Goal: Information Seeking & Learning: Learn about a topic

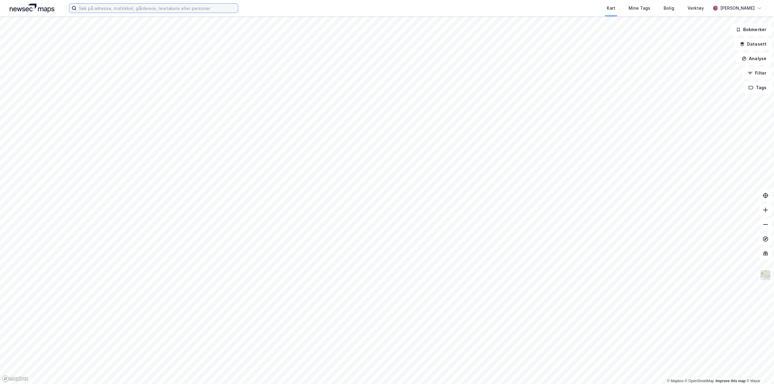
click at [180, 9] on input at bounding box center [157, 8] width 161 height 9
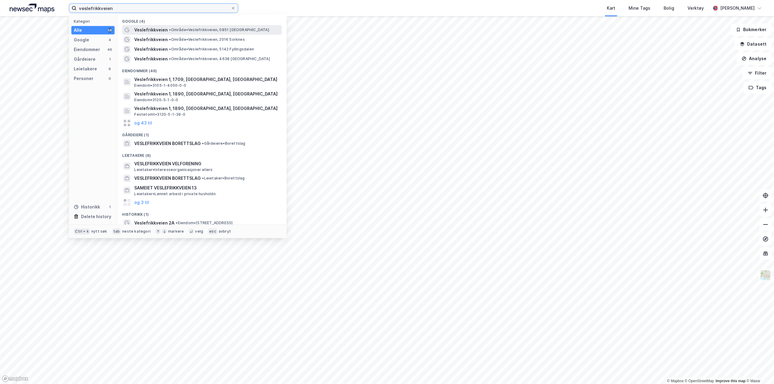
type input "veslefrikkveien"
click at [174, 31] on span "• Område • [GEOGRAPHIC_DATA], 0851 [GEOGRAPHIC_DATA]" at bounding box center [219, 30] width 100 height 5
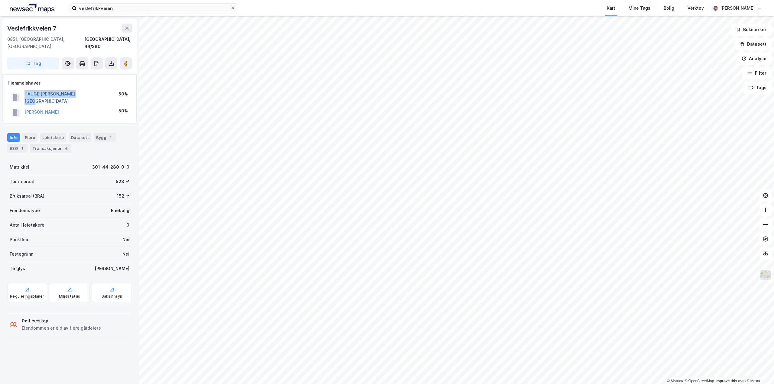
drag, startPoint x: 89, startPoint y: 87, endPoint x: 25, endPoint y: 87, distance: 64.1
click at [25, 89] on div "HAUGE [PERSON_NAME] 50%" at bounding box center [70, 97] width 124 height 17
copy button "HAUGE [PERSON_NAME][GEOGRAPHIC_DATA]"
drag, startPoint x: 89, startPoint y: 99, endPoint x: 25, endPoint y: 98, distance: 64.1
click at [25, 106] on div "[PERSON_NAME] 50%" at bounding box center [70, 112] width 124 height 12
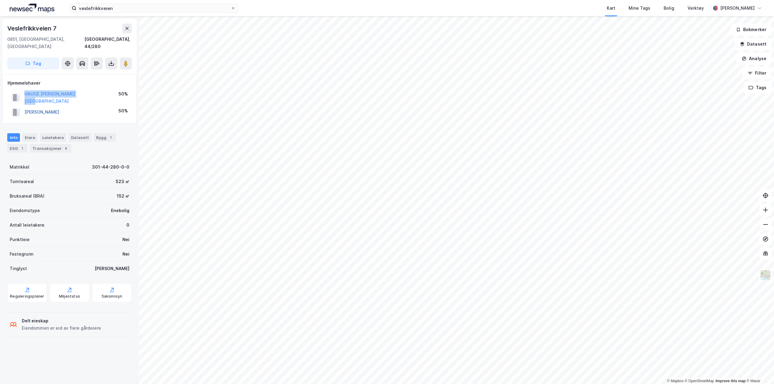
copy button "[PERSON_NAME]"
click at [54, 144] on div "Transaksjoner 4" at bounding box center [50, 148] width 41 height 8
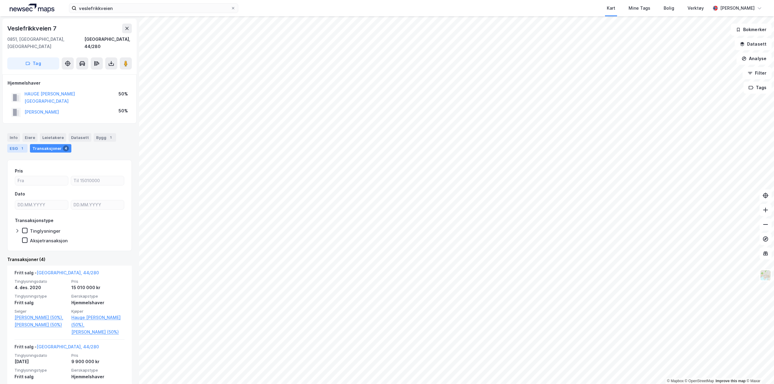
click at [21, 145] on div "1" at bounding box center [22, 148] width 6 height 6
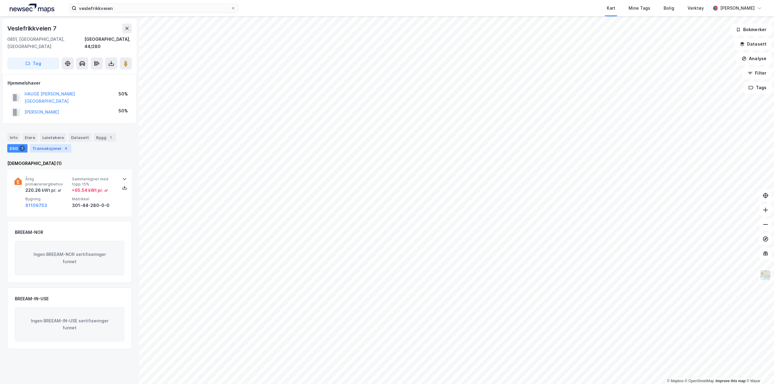
click at [41, 144] on div "Transaksjoner 4" at bounding box center [50, 148] width 41 height 8
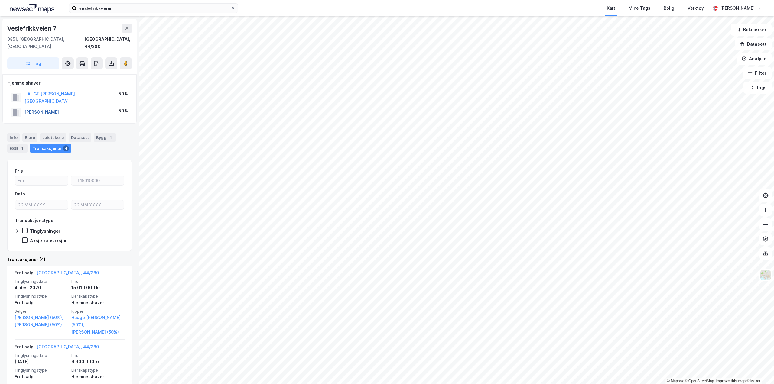
click at [0, 0] on button "[PERSON_NAME]" at bounding box center [0, 0] width 0 height 0
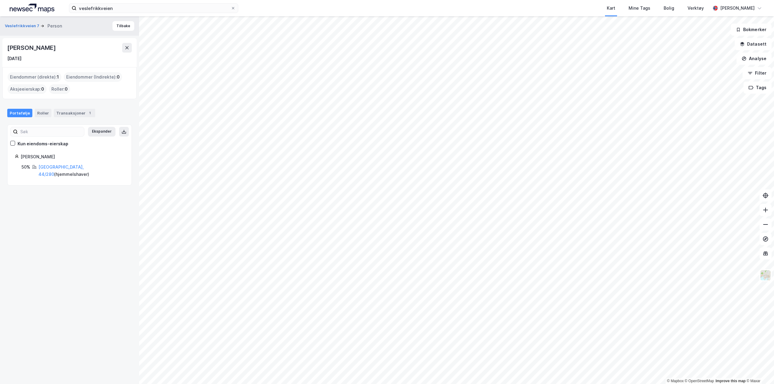
click at [47, 77] on div "Eiendommer (direkte) : 1" at bounding box center [35, 77] width 54 height 10
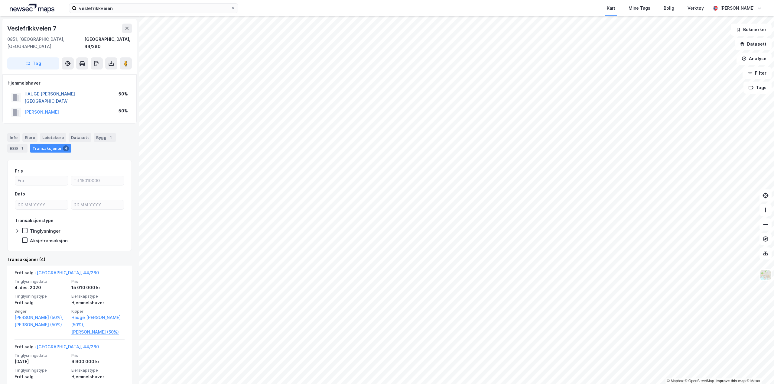
click at [0, 0] on button "HAUGE [PERSON_NAME][GEOGRAPHIC_DATA]" at bounding box center [0, 0] width 0 height 0
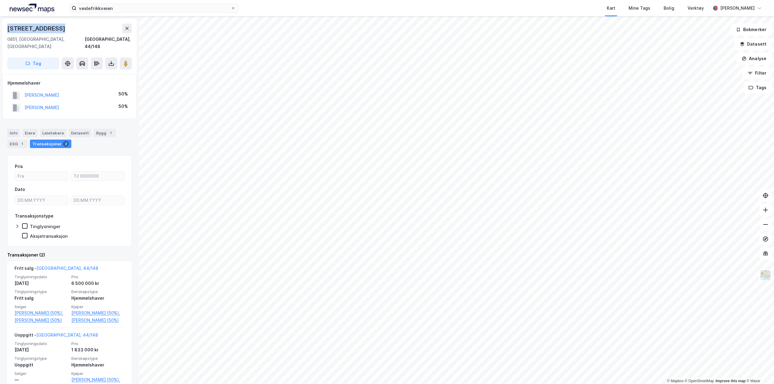
drag, startPoint x: 65, startPoint y: 30, endPoint x: 4, endPoint y: 27, distance: 60.5
click at [4, 27] on div "[STREET_ADDRESS]" at bounding box center [69, 47] width 134 height 56
copy div "[STREET_ADDRESS]"
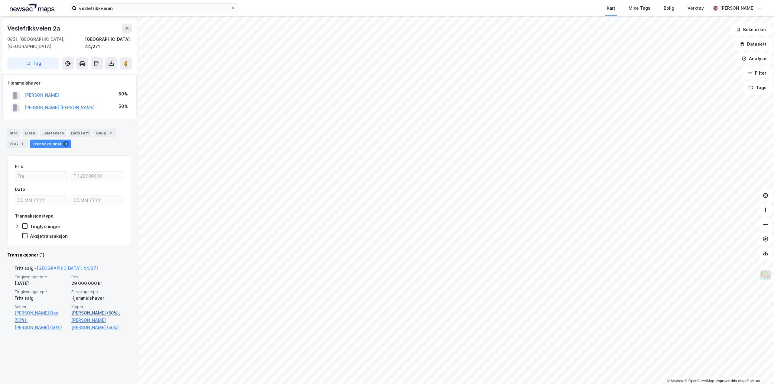
click at [97, 310] on link "[PERSON_NAME] (50%)," at bounding box center [97, 313] width 53 height 7
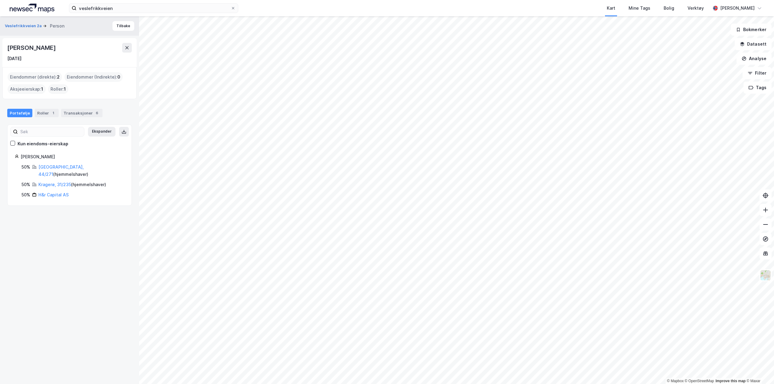
drag, startPoint x: 75, startPoint y: 48, endPoint x: 0, endPoint y: 44, distance: 75.1
click at [0, 44] on div "Veslefrikkveien 2a Person [PERSON_NAME] [DATE] Eiendommer (direkte) : 2 Eiendom…" at bounding box center [69, 200] width 139 height 368
copy div "[PERSON_NAME]"
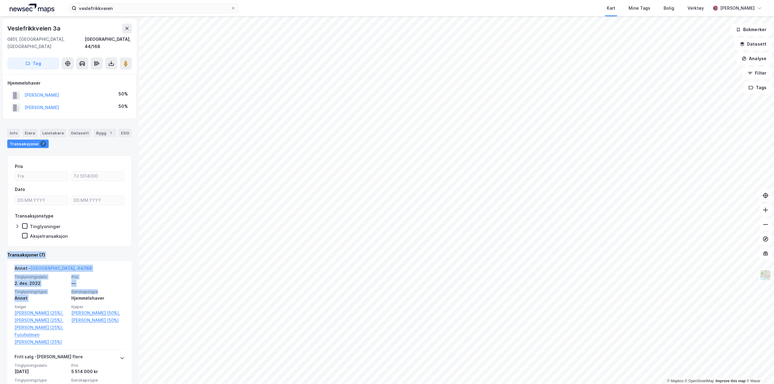
drag, startPoint x: 104, startPoint y: 283, endPoint x: 108, endPoint y: 222, distance: 61.5
